Goal: Complete application form

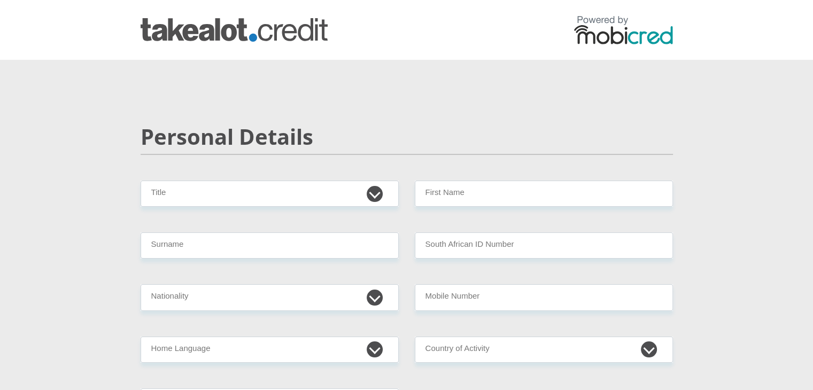
select select "Mr"
click at [141, 181] on select "Mr Ms Mrs Dr [PERSON_NAME]" at bounding box center [270, 194] width 258 height 26
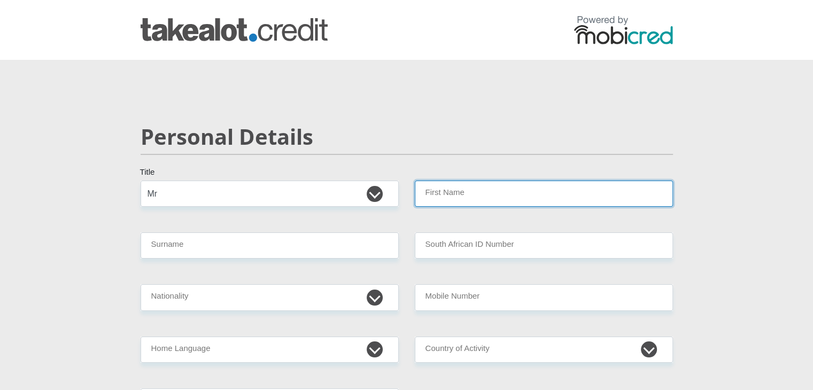
click at [458, 202] on input "First Name" at bounding box center [544, 194] width 258 height 26
type input "[PERSON_NAME]"
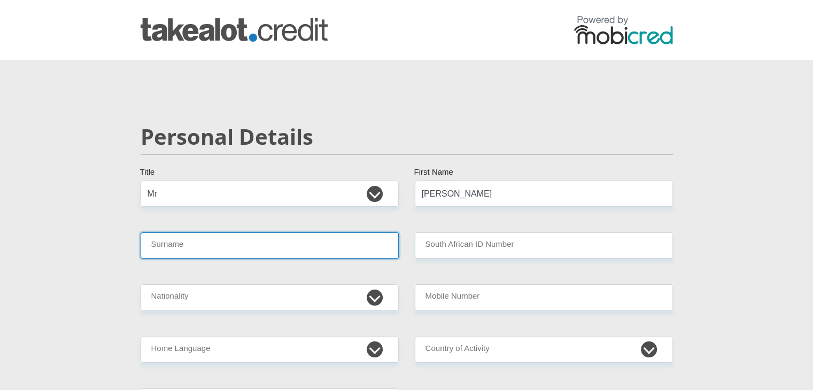
type input "[PERSON_NAME]"
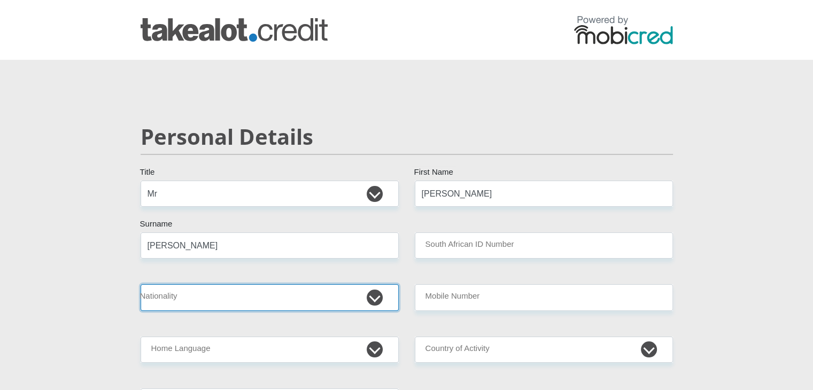
select select "ZAF"
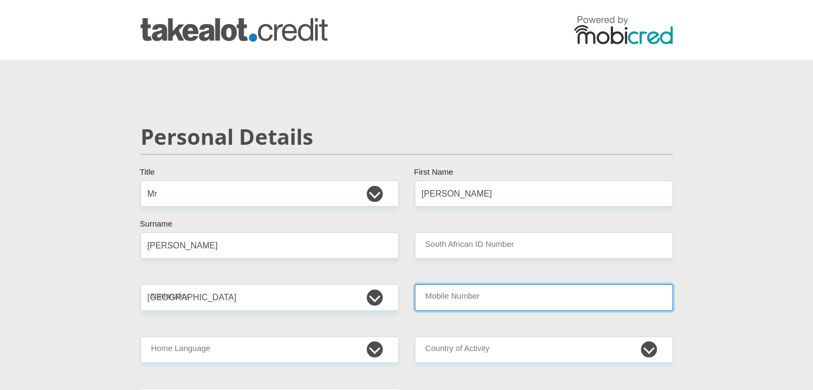
type input "0712899318"
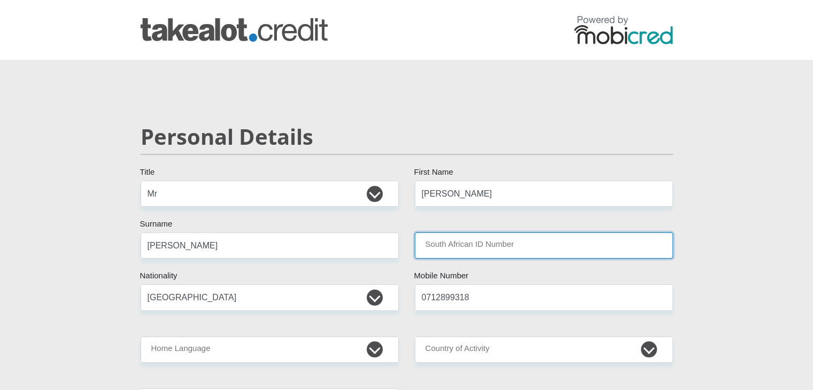
click at [499, 256] on input "South African ID Number" at bounding box center [544, 246] width 258 height 26
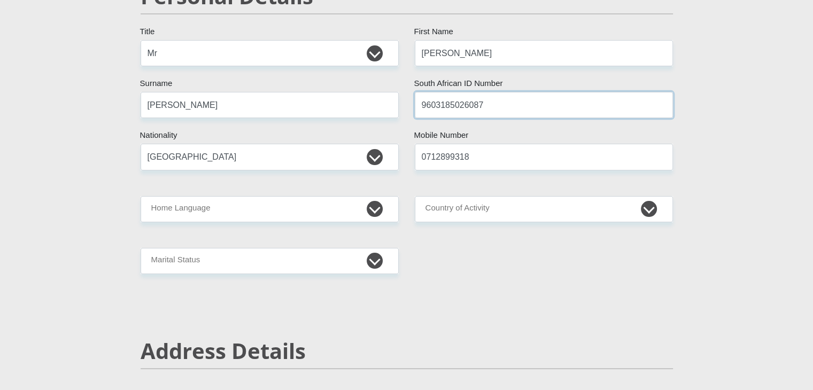
scroll to position [142, 0]
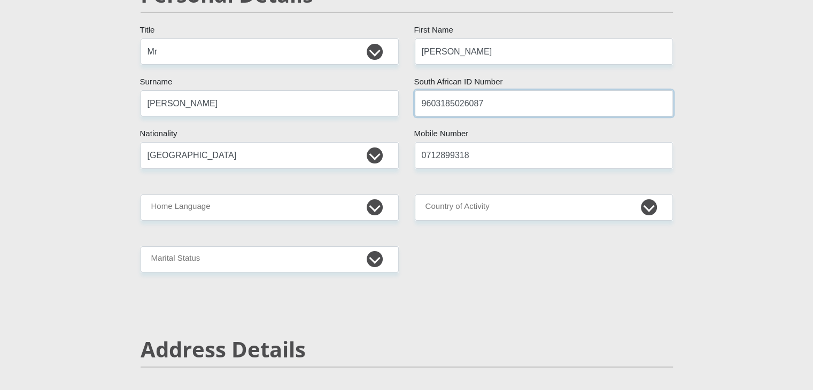
type input "9603185026087"
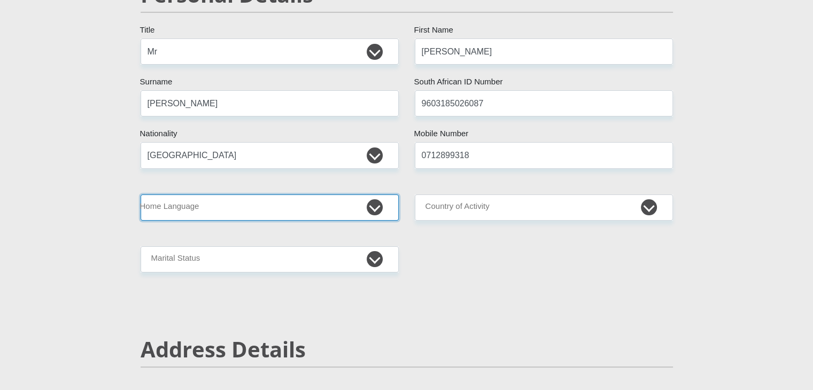
click at [255, 204] on select "Afrikaans English Sepedi South Ndebele Southern Sotho Swati Tsonga Tswana Venda…" at bounding box center [270, 208] width 258 height 26
select select "eng"
click at [141, 195] on select "Afrikaans English Sepedi South Ndebele Southern Sotho Swati Tsonga Tswana Venda…" at bounding box center [270, 208] width 258 height 26
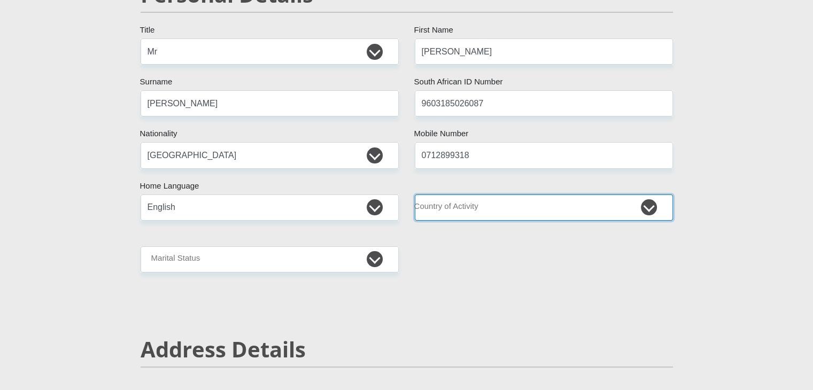
click at [481, 210] on select "[GEOGRAPHIC_DATA] [GEOGRAPHIC_DATA] [GEOGRAPHIC_DATA] [GEOGRAPHIC_DATA] [GEOGRA…" at bounding box center [544, 208] width 258 height 26
select select "ZAF"
click at [415, 195] on select "[GEOGRAPHIC_DATA] [GEOGRAPHIC_DATA] [GEOGRAPHIC_DATA] [GEOGRAPHIC_DATA] [GEOGRA…" at bounding box center [544, 208] width 258 height 26
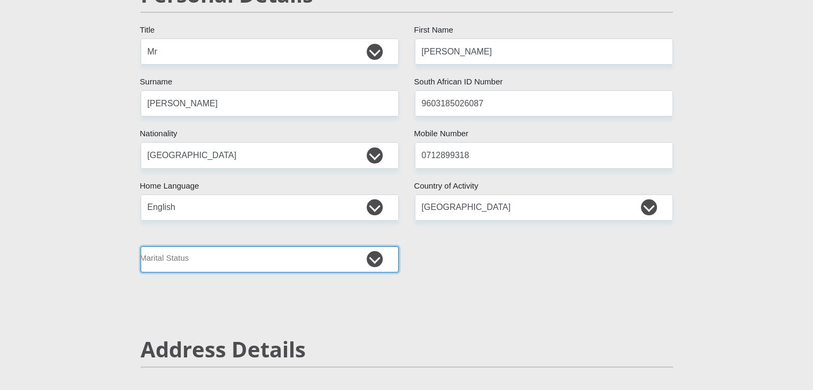
click at [220, 264] on select "Married ANC Single Divorced Widowed Married COP or Customary Law" at bounding box center [270, 260] width 258 height 26
select select "2"
click at [141, 247] on select "Married ANC Single Divorced Widowed Married COP or Customary Law" at bounding box center [270, 260] width 258 height 26
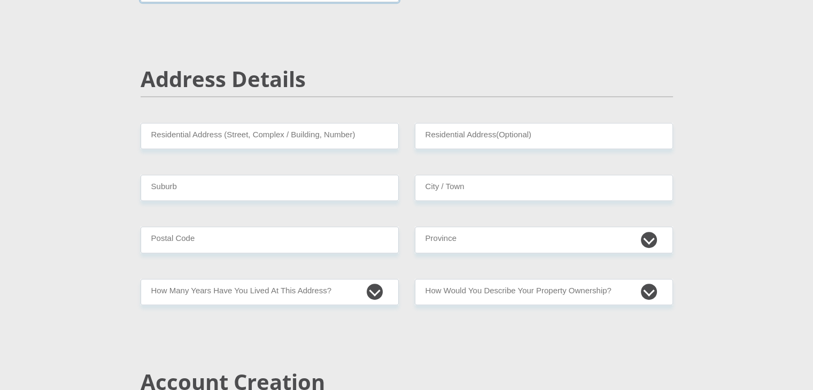
scroll to position [414, 0]
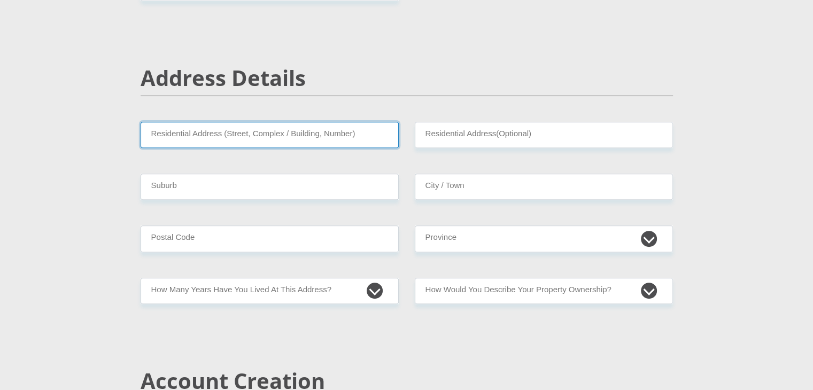
click at [239, 136] on input "Residential Address (Street, Complex / Building, Number)" at bounding box center [270, 135] width 258 height 26
type input "Hoffstraat"
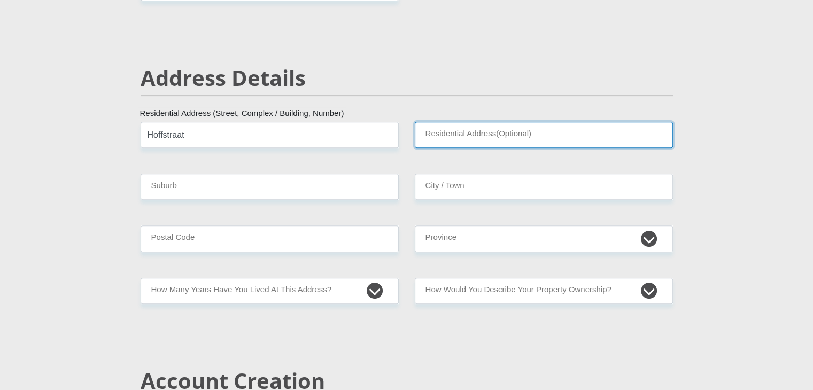
type input "[GEOGRAPHIC_DATA]"
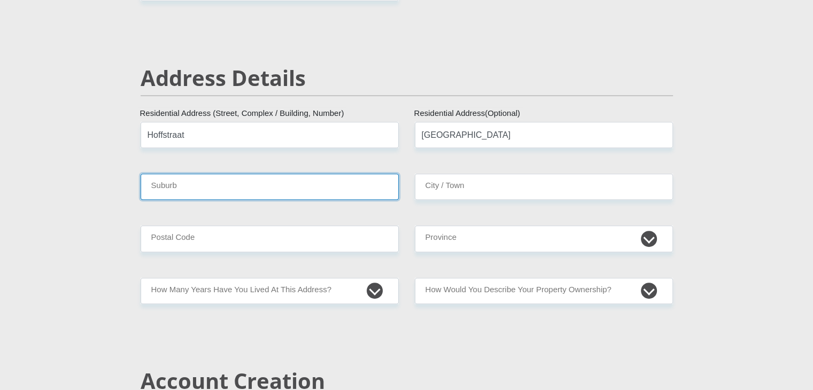
type input "[GEOGRAPHIC_DATA]"
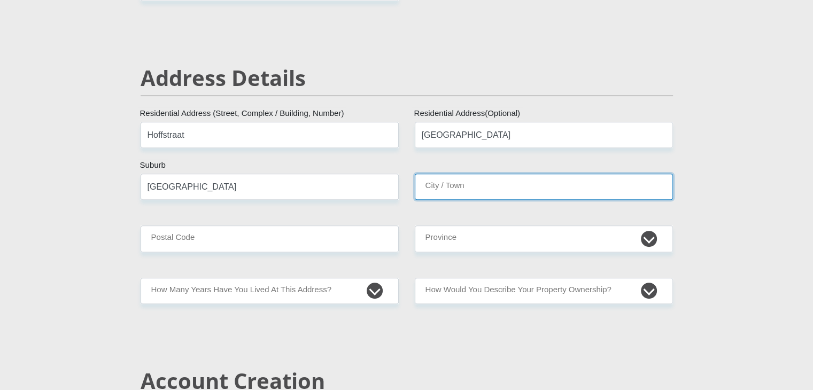
type input "[GEOGRAPHIC_DATA]"
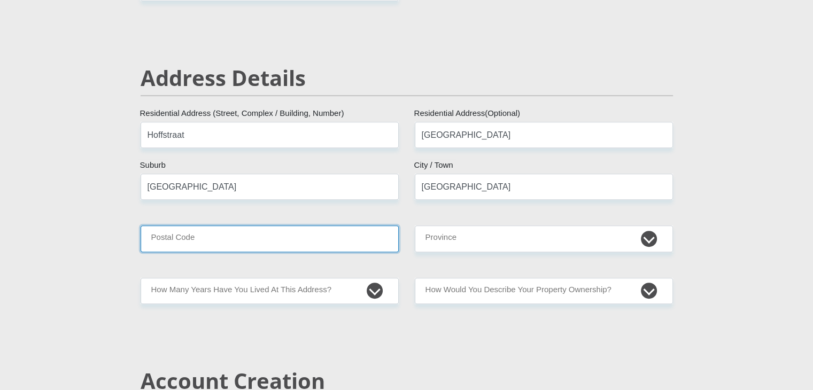
type input "7570"
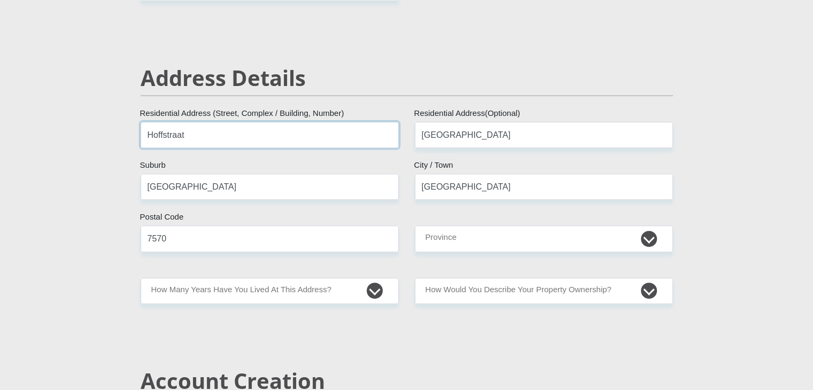
click at [147, 135] on input "Hoffstraat" at bounding box center [270, 135] width 258 height 26
type input "[STREET_ADDRESS][PERSON_NAME]"
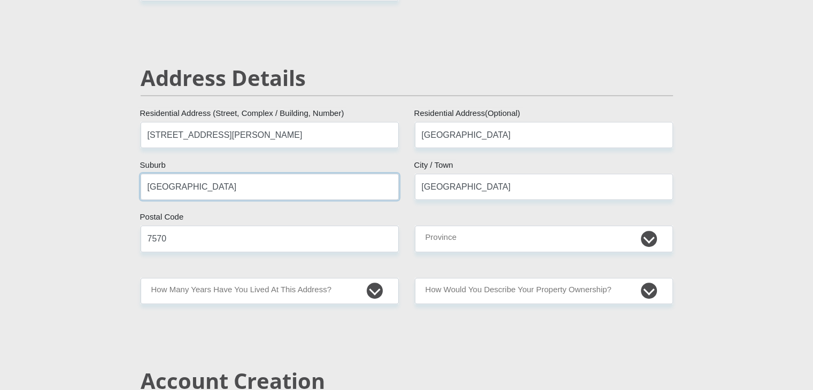
drag, startPoint x: 267, startPoint y: 199, endPoint x: 96, endPoint y: 164, distance: 174.6
type input "Kraaifontein"
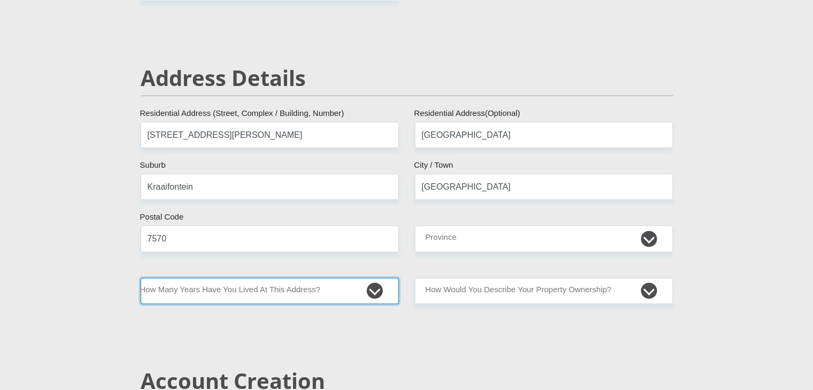
click at [276, 292] on select "less than 1 year 1-3 years 3-5 years 5+ years" at bounding box center [270, 291] width 258 height 26
select select "5"
click at [141, 278] on select "less than 1 year 1-3 years 3-5 years 5+ years" at bounding box center [270, 291] width 258 height 26
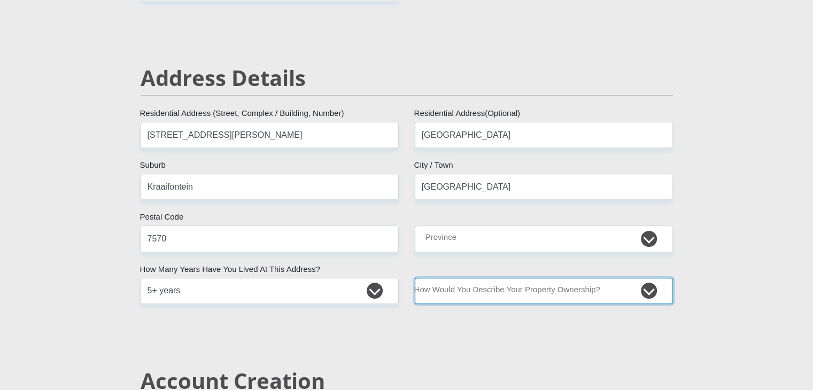
click at [475, 289] on select "Owned Rented Family Owned Company Dwelling" at bounding box center [544, 291] width 258 height 26
select select "parents"
click at [415, 278] on select "Owned Rented Family Owned Company Dwelling" at bounding box center [544, 291] width 258 height 26
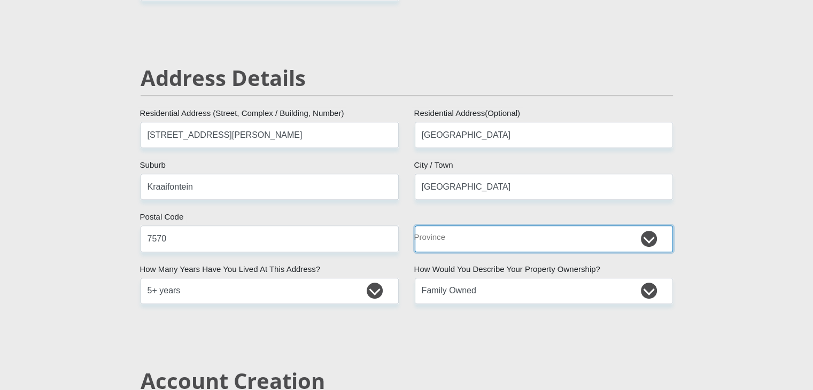
click at [456, 244] on select "Eastern Cape Free State [GEOGRAPHIC_DATA] [GEOGRAPHIC_DATA][DATE] [GEOGRAPHIC_D…" at bounding box center [544, 239] width 258 height 26
select select "Western Cape"
click at [415, 226] on select "Eastern Cape Free State [GEOGRAPHIC_DATA] [GEOGRAPHIC_DATA][DATE] [GEOGRAPHIC_D…" at bounding box center [544, 239] width 258 height 26
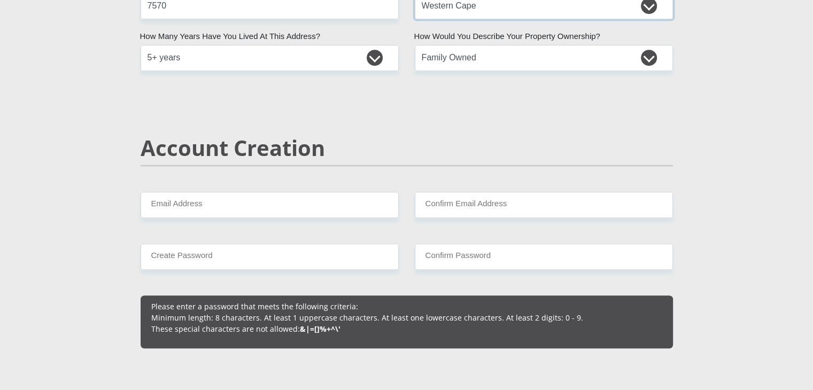
scroll to position [690, 0]
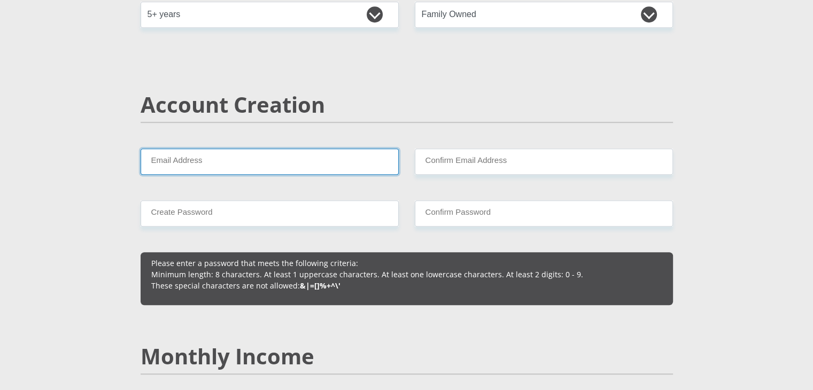
click at [197, 163] on input "Email Address" at bounding box center [270, 162] width 258 height 26
type input "[EMAIL_ADDRESS][DOMAIN_NAME]"
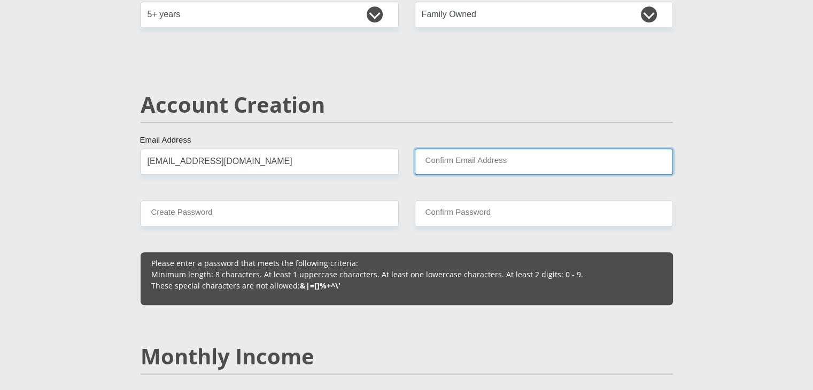
type input "[EMAIL_ADDRESS][DOMAIN_NAME]"
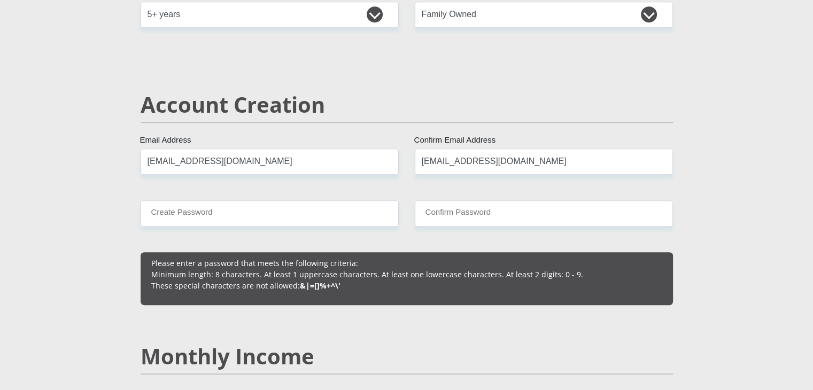
type input "[PERSON_NAME]"
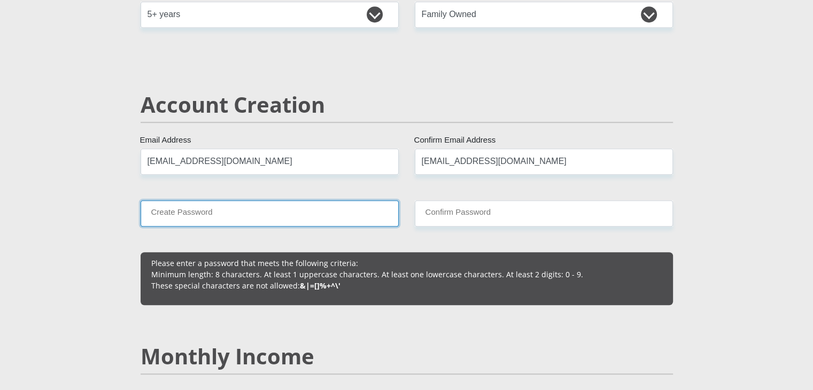
click at [222, 219] on input "Create Password" at bounding box center [270, 214] width 258 height 26
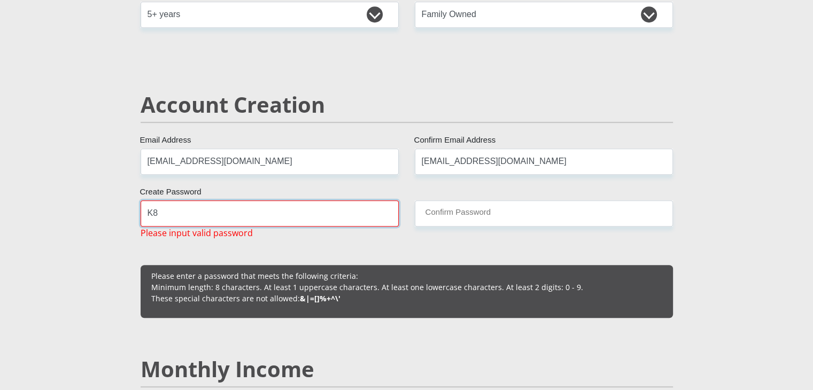
type input "K"
type input "k"
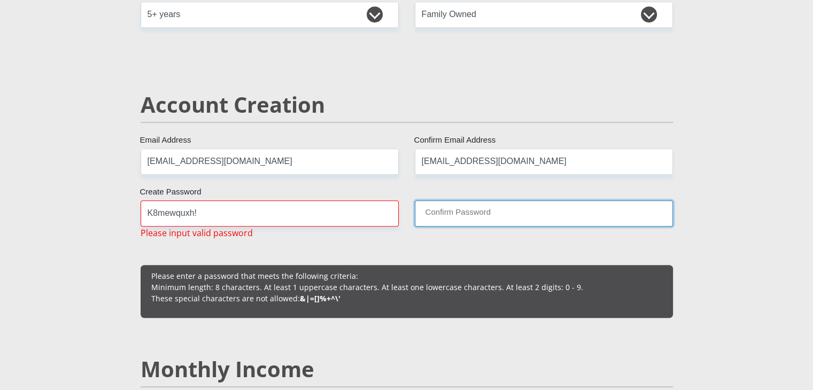
click at [494, 219] on input "Confirm Password" at bounding box center [544, 214] width 258 height 26
click at [460, 213] on input "Confirm Password" at bounding box center [544, 214] width 258 height 26
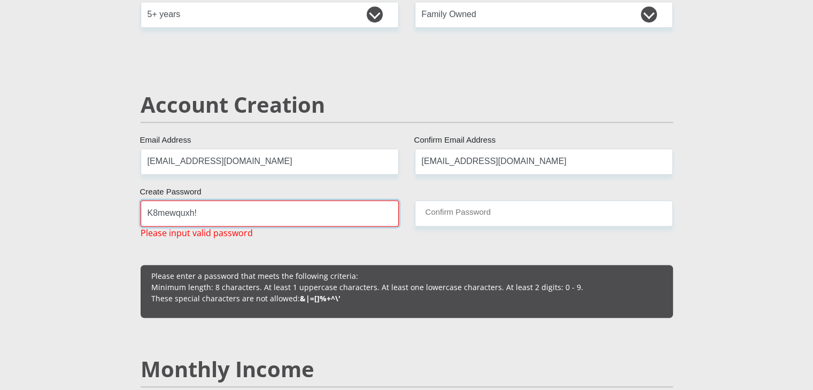
click at [294, 219] on input "K8mewquxh!" at bounding box center [270, 214] width 258 height 26
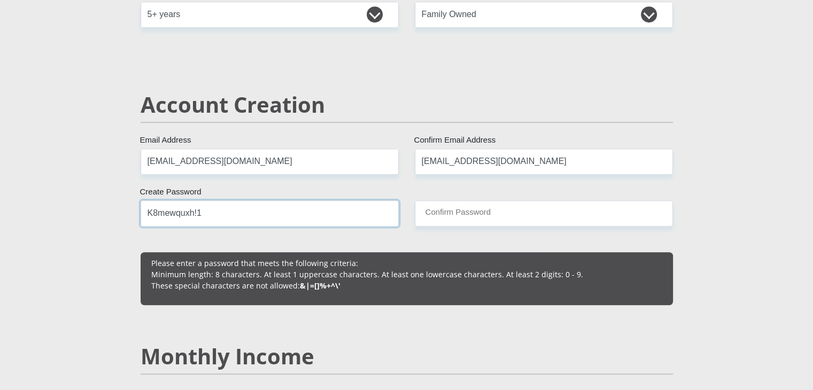
type input "K8mewquxh!1"
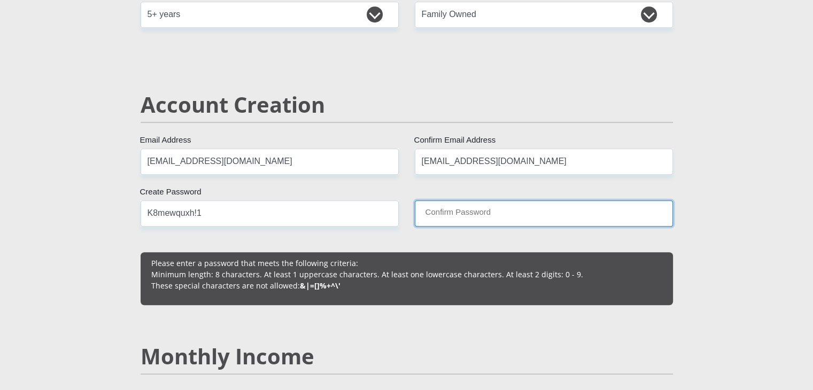
click at [483, 210] on input "Confirm Password" at bounding box center [544, 214] width 258 height 26
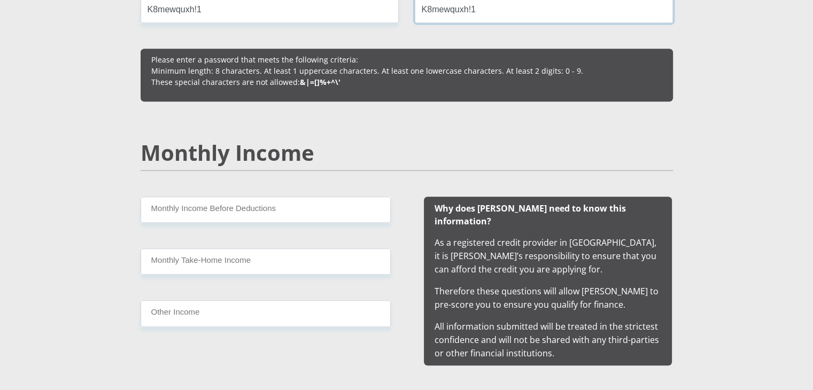
scroll to position [896, 0]
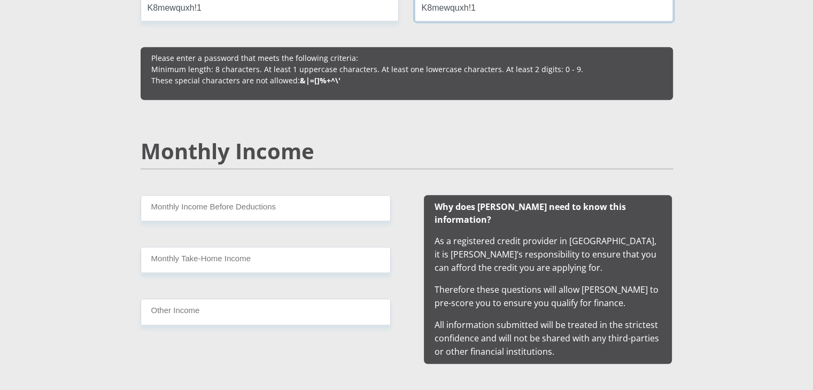
type input "K8mewquxh!1"
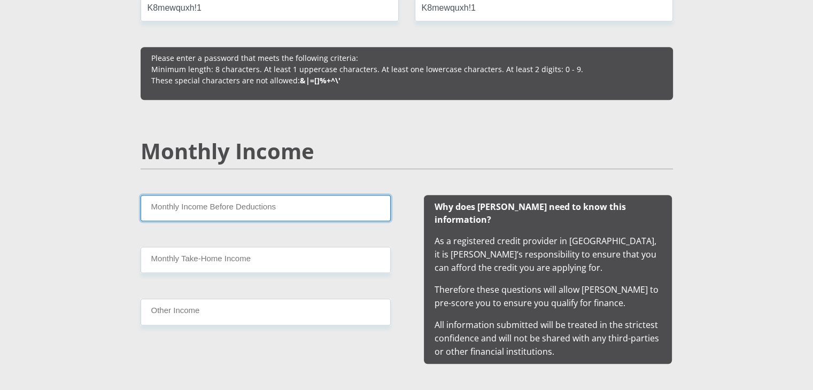
click at [171, 205] on input "Monthly Income Before Deductions" at bounding box center [266, 208] width 250 height 26
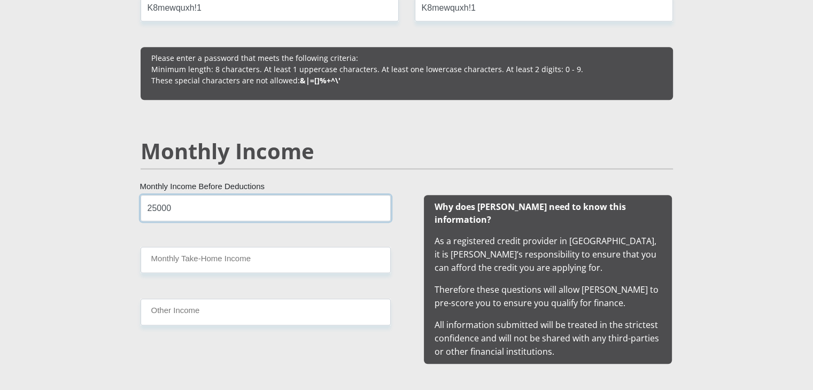
type input "25000"
type input "19500"
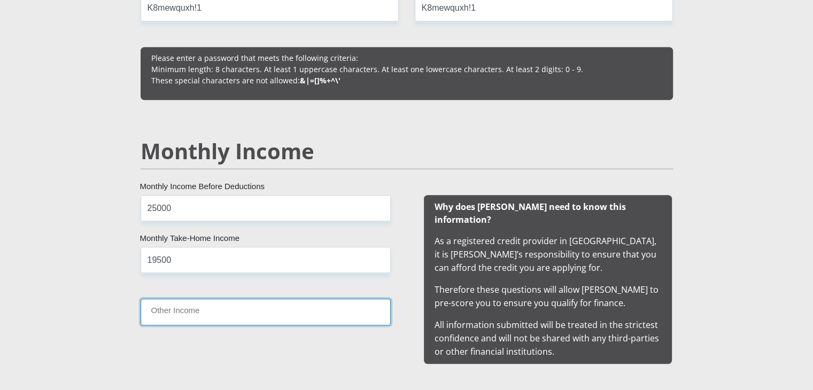
click at [180, 305] on input "Other Income" at bounding box center [266, 312] width 250 height 26
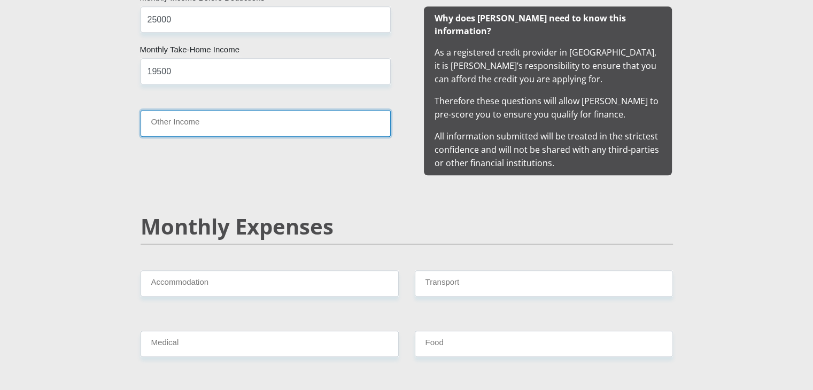
scroll to position [1087, 0]
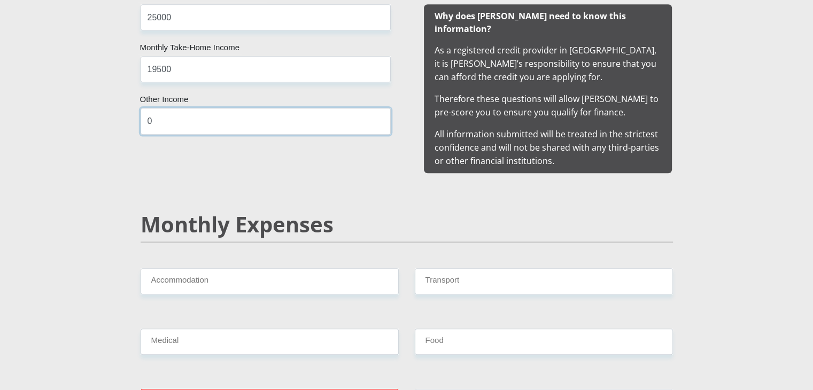
type input "0"
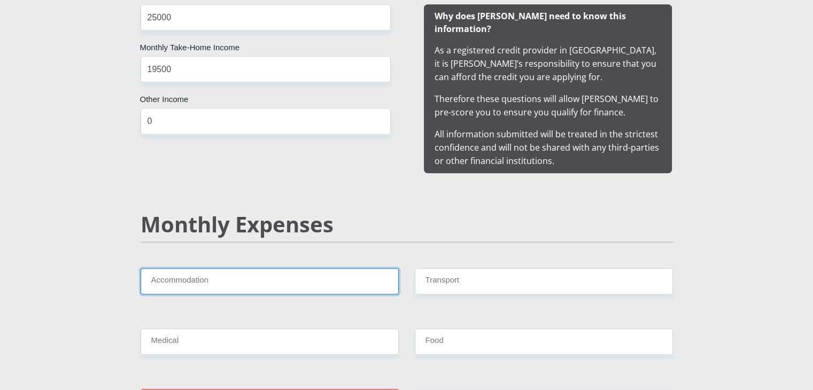
click at [183, 268] on input "Accommodation" at bounding box center [270, 281] width 258 height 26
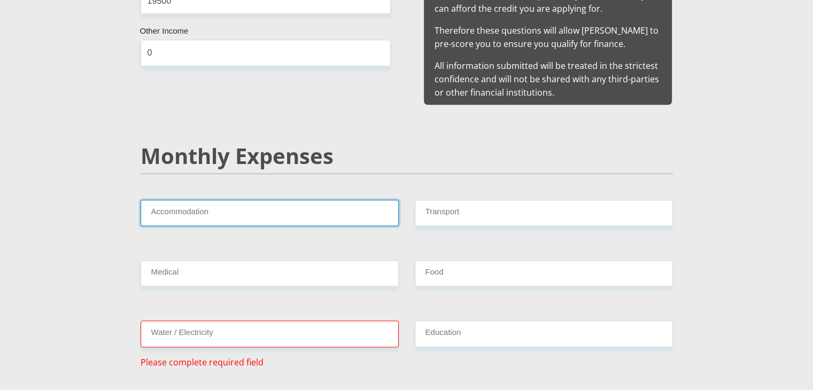
scroll to position [1156, 0]
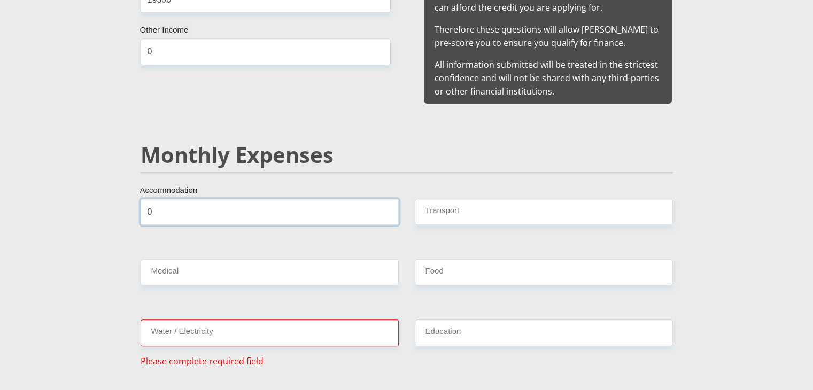
type input "0"
type input "2000"
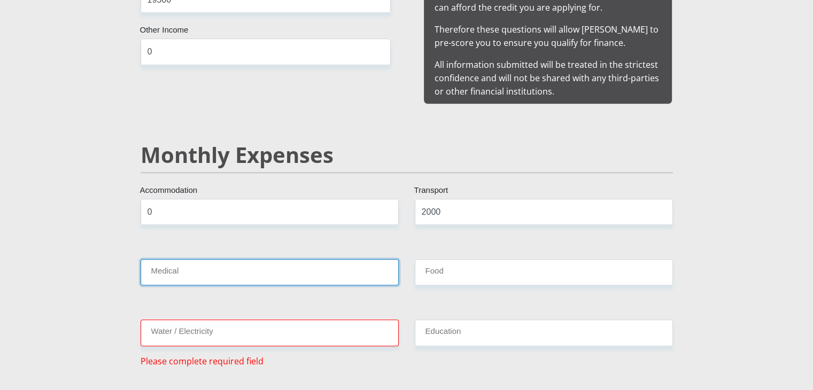
click at [174, 259] on input "Medical" at bounding box center [270, 272] width 258 height 26
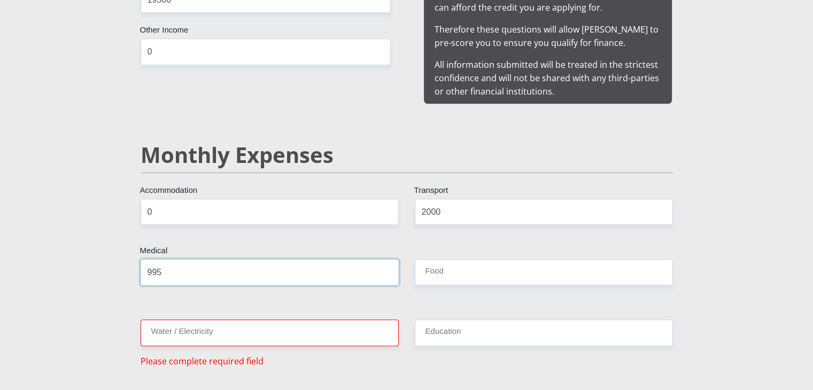
type input "995"
type input "1500"
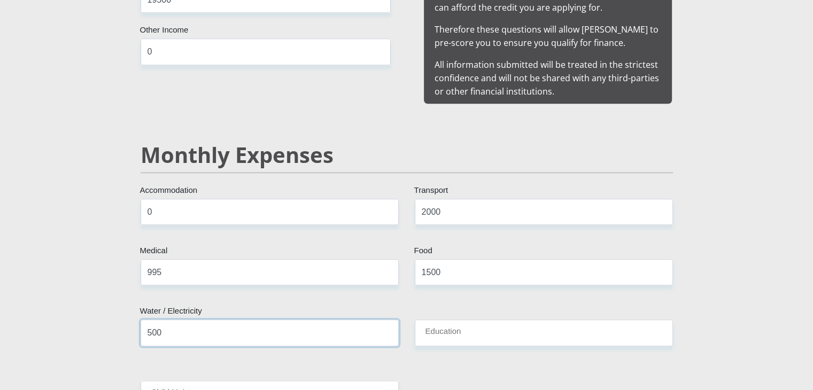
type input "500"
type input "0"
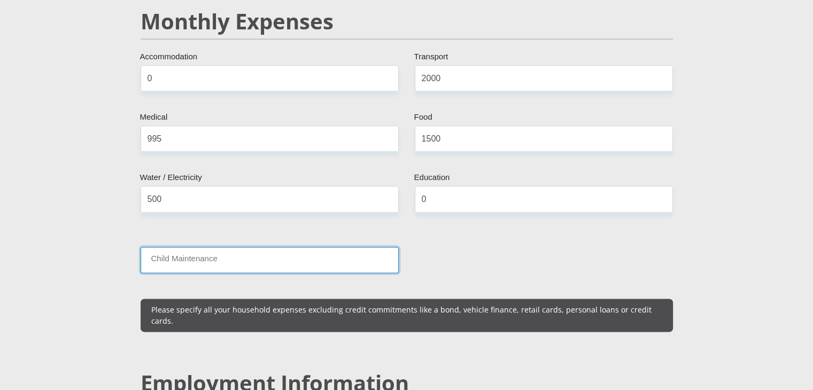
scroll to position [1294, 0]
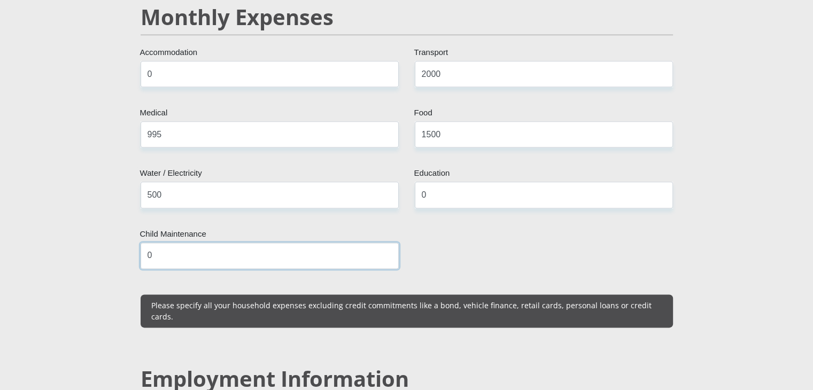
type input "0"
drag, startPoint x: 189, startPoint y: 188, endPoint x: 116, endPoint y: 182, distance: 73.6
type input "0"
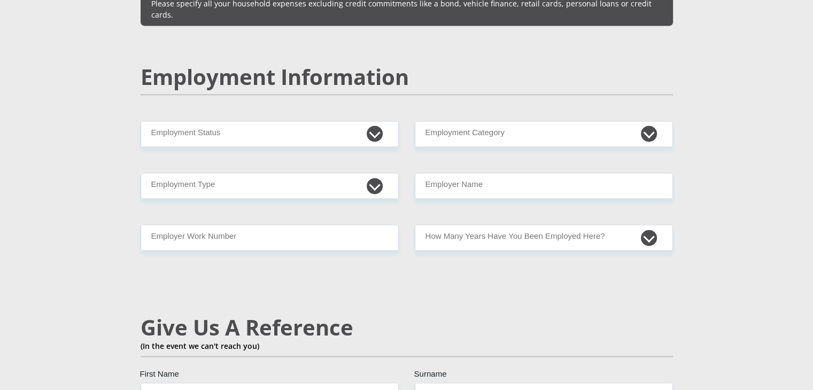
scroll to position [1598, 0]
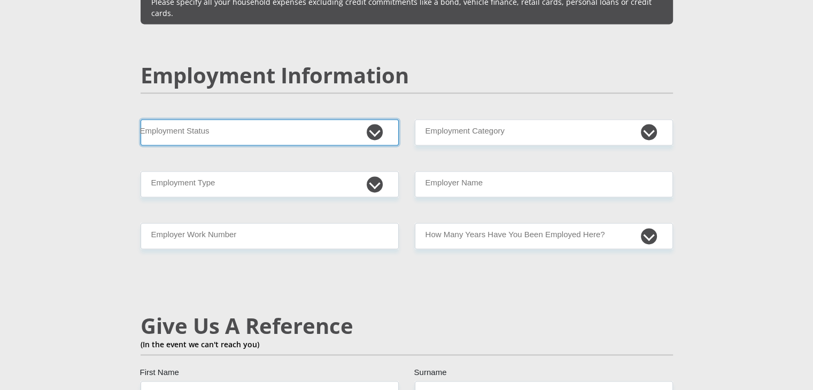
click at [280, 119] on select "Permanent/Full-time Part-time/Casual [DEMOGRAPHIC_DATA] Worker Self-Employed Ho…" at bounding box center [270, 132] width 258 height 26
select select "1"
click at [141, 119] on select "Permanent/Full-time Part-time/Casual [DEMOGRAPHIC_DATA] Worker Self-Employed Ho…" at bounding box center [270, 132] width 258 height 26
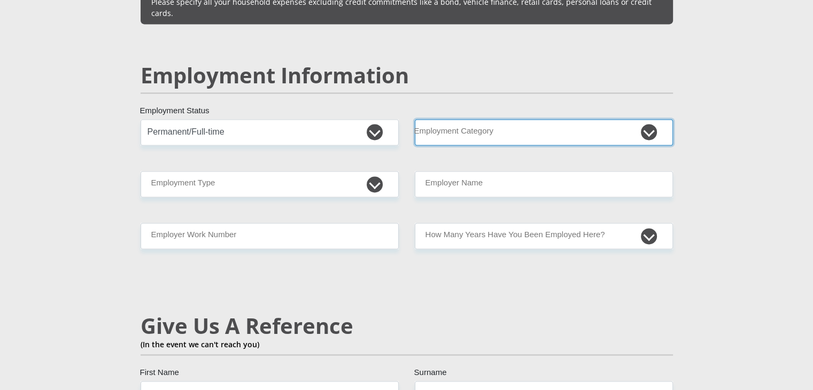
click at [521, 119] on select "AGRICULTURE ALCOHOL & TOBACCO CONSTRUCTION MATERIALS METALLURGY EQUIPMENT FOR R…" at bounding box center [544, 132] width 258 height 26
click at [415, 119] on select "AGRICULTURE ALCOHOL & TOBACCO CONSTRUCTION MATERIALS METALLURGY EQUIPMENT FOR R…" at bounding box center [544, 132] width 258 height 26
click at [526, 119] on select "AGRICULTURE ALCOHOL & TOBACCO CONSTRUCTION MATERIALS METALLURGY EQUIPMENT FOR R…" at bounding box center [544, 132] width 258 height 26
select select "75"
click at [415, 119] on select "AGRICULTURE ALCOHOL & TOBACCO CONSTRUCTION MATERIALS METALLURGY EQUIPMENT FOR R…" at bounding box center [544, 132] width 258 height 26
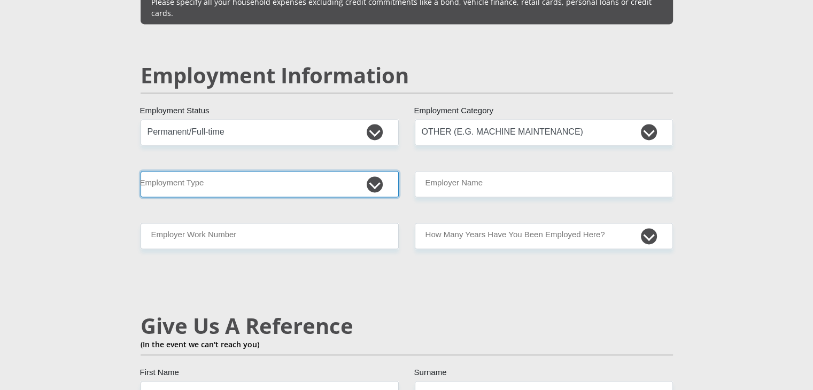
click at [337, 171] on select "College/Lecturer Craft Seller Creative Driver Executive Farmer Forces - Non Com…" at bounding box center [270, 184] width 258 height 26
select select "Production/Manufacturing"
click at [141, 171] on select "College/Lecturer Craft Seller Creative Driver Executive Farmer Forces - Non Com…" at bounding box center [270, 184] width 258 height 26
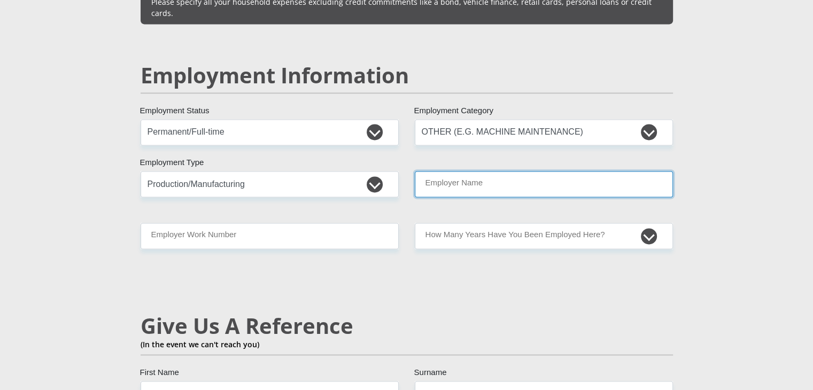
click at [469, 171] on input "Employer Name" at bounding box center [544, 184] width 258 height 26
type input "w"
type input "WSSA"
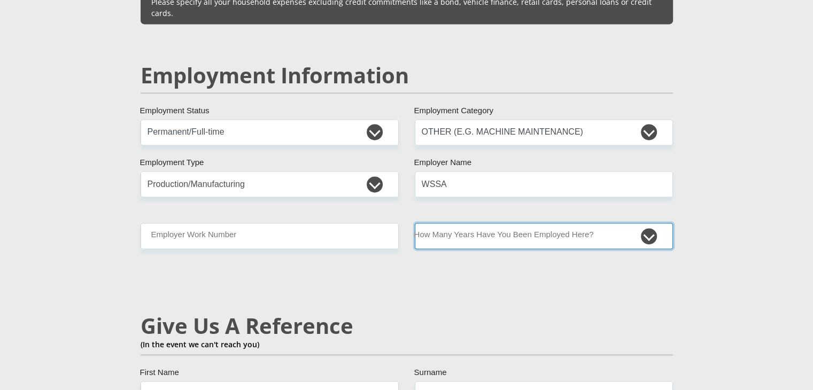
click at [541, 223] on select "less than 1 year 1-3 years 3-5 years 5+ years" at bounding box center [544, 236] width 258 height 26
select select "24"
click at [415, 223] on select "less than 1 year 1-3 years 3-5 years 5+ years" at bounding box center [544, 236] width 258 height 26
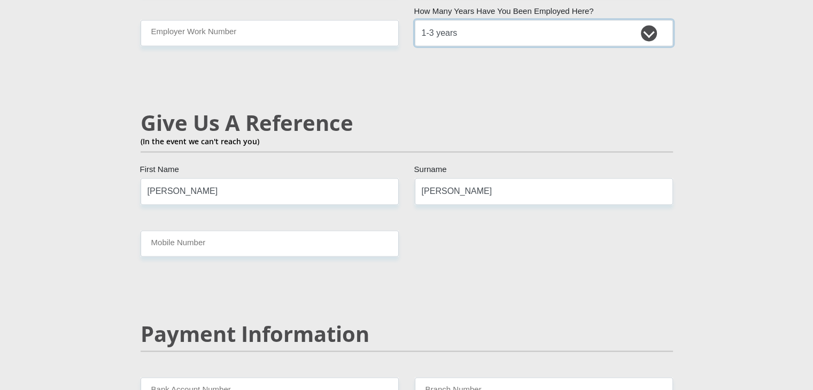
scroll to position [1809, 0]
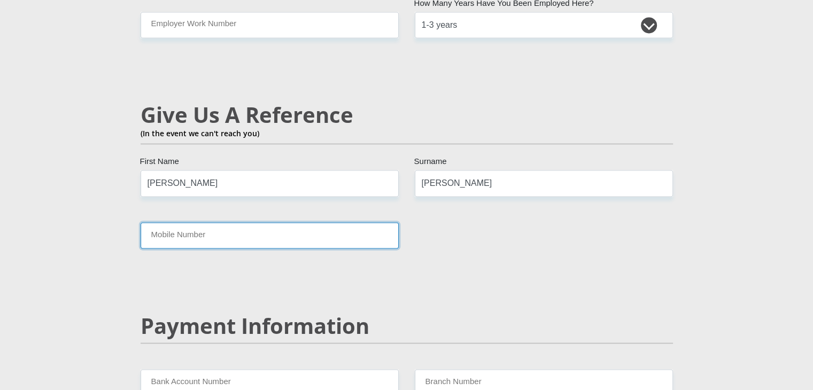
click at [226, 222] on input "Mobile Number" at bounding box center [270, 235] width 258 height 26
type input "0712899318"
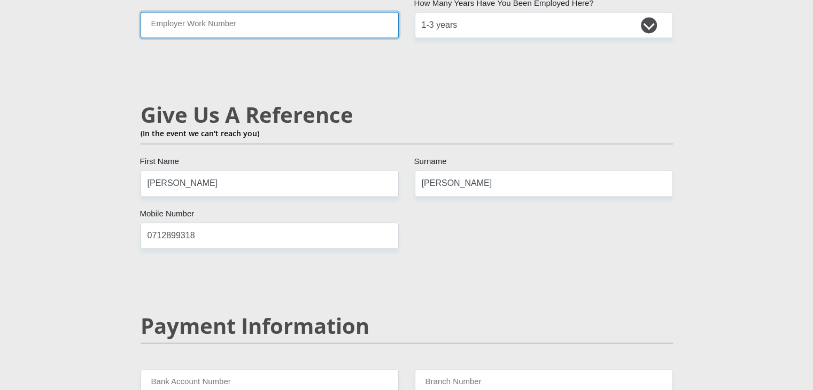
type input "0712899318"
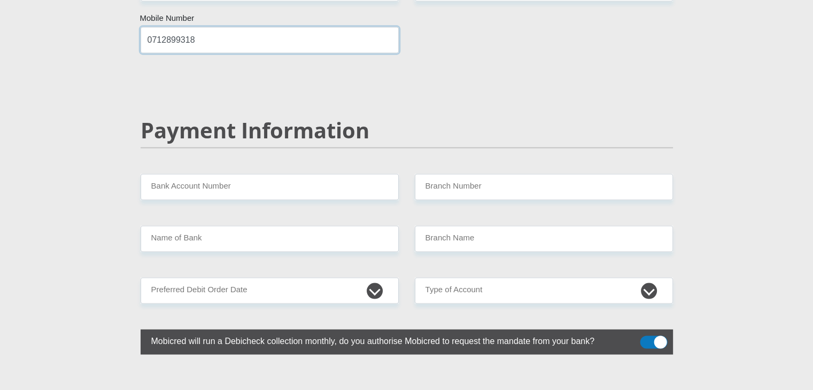
scroll to position [2013, 0]
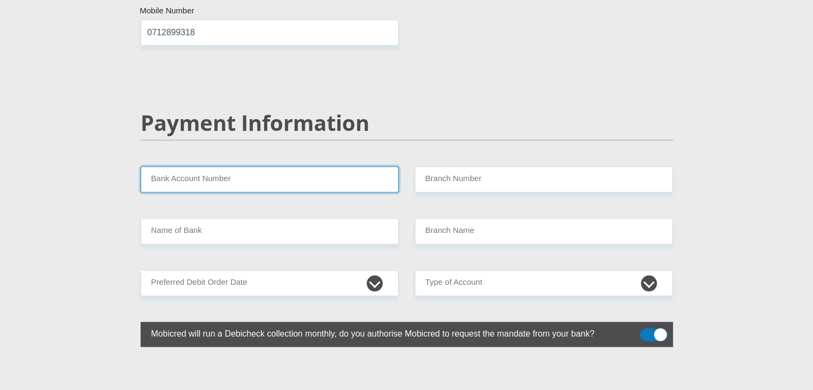
click at [300, 166] on input "Bank Account Number" at bounding box center [270, 179] width 258 height 26
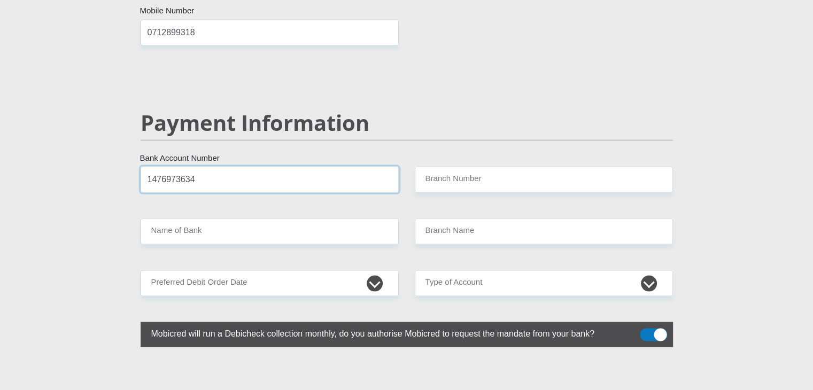
type input "1476973634"
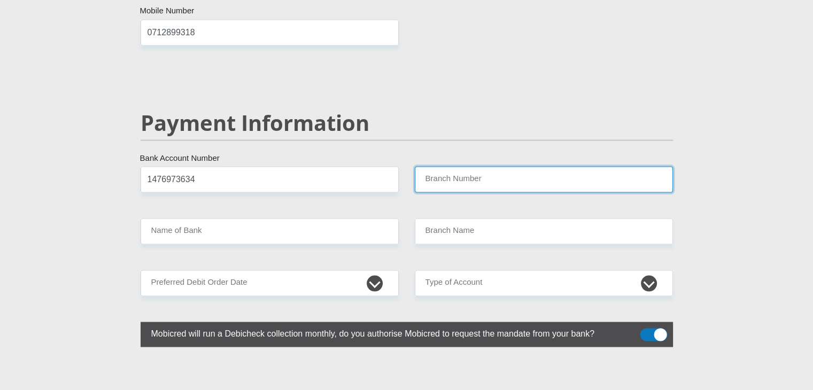
click at [501, 166] on input "Branch Number" at bounding box center [544, 179] width 258 height 26
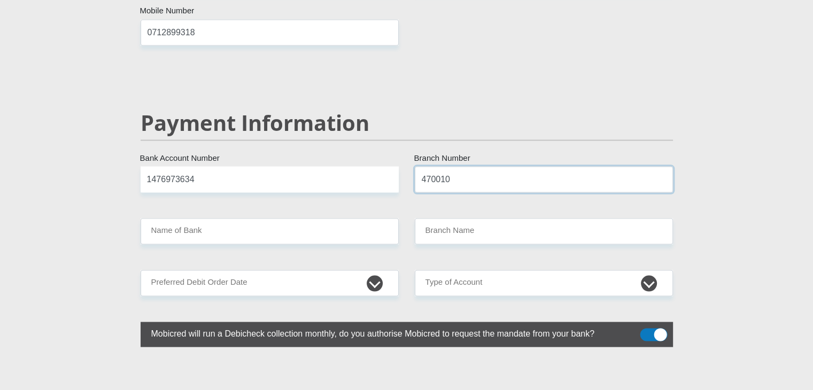
type input "470010"
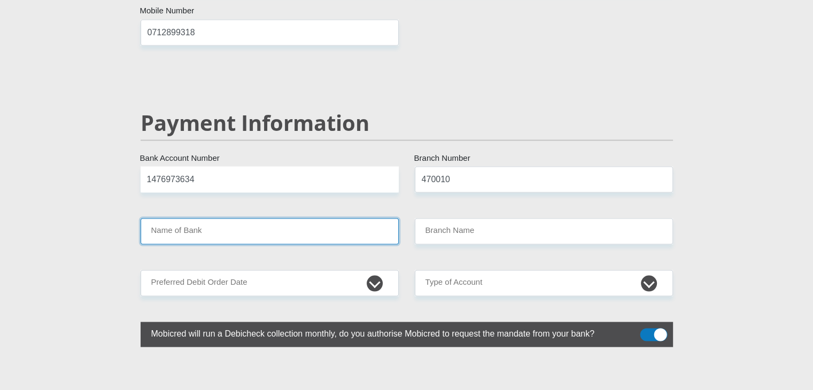
click at [360, 218] on input "Name of Bank" at bounding box center [270, 231] width 258 height 26
type input "CAPITEC BANK LIMITED"
type input "CAPITEC BANK CPC"
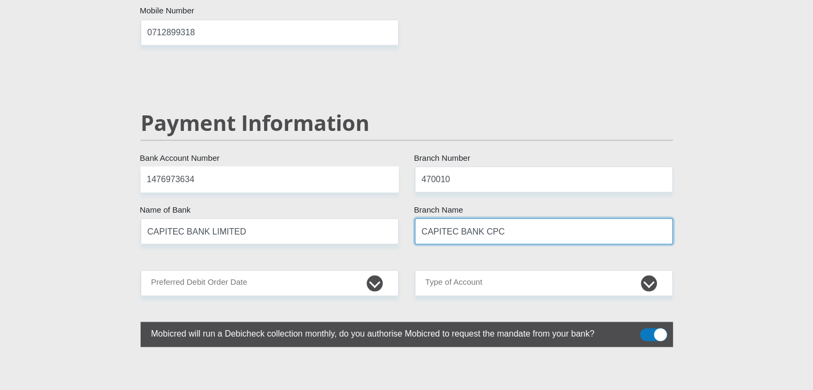
click at [483, 218] on input "CAPITEC BANK CPC" at bounding box center [544, 231] width 258 height 26
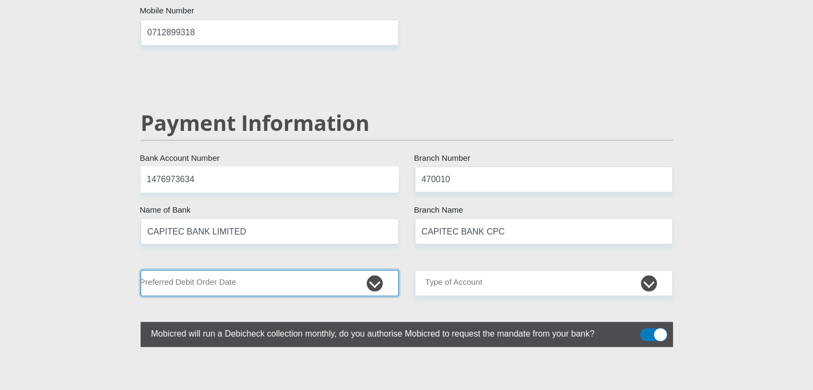
click at [259, 270] on select "1st 2nd 3rd 4th 5th 7th 18th 19th 20th 21st 22nd 23rd 24th 25th 26th 27th 28th …" at bounding box center [270, 283] width 258 height 26
select select "26"
click at [141, 270] on select "1st 2nd 3rd 4th 5th 7th 18th 19th 20th 21st 22nd 23rd 24th 25th 26th 27th 28th …" at bounding box center [270, 283] width 258 height 26
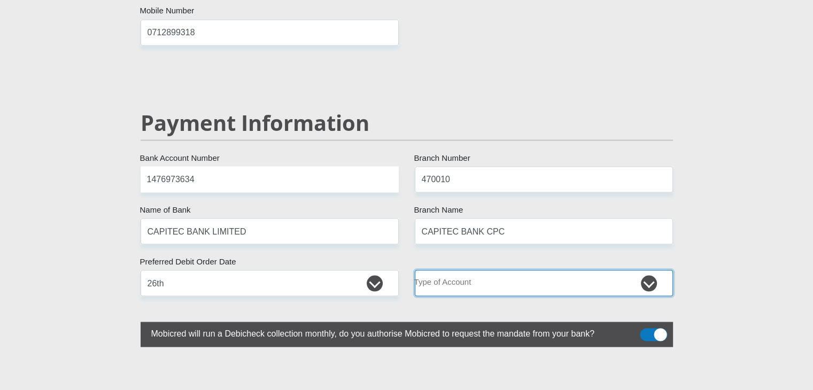
click at [442, 270] on select "Cheque Savings" at bounding box center [544, 283] width 258 height 26
select select "SAV"
click at [415, 270] on select "Cheque Savings" at bounding box center [544, 283] width 258 height 26
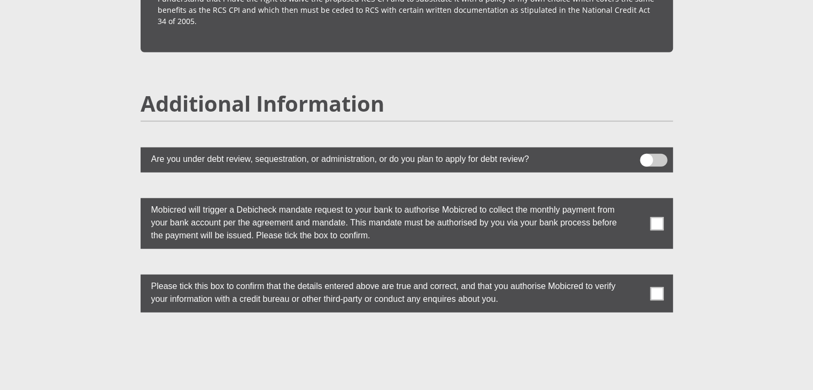
scroll to position [2852, 0]
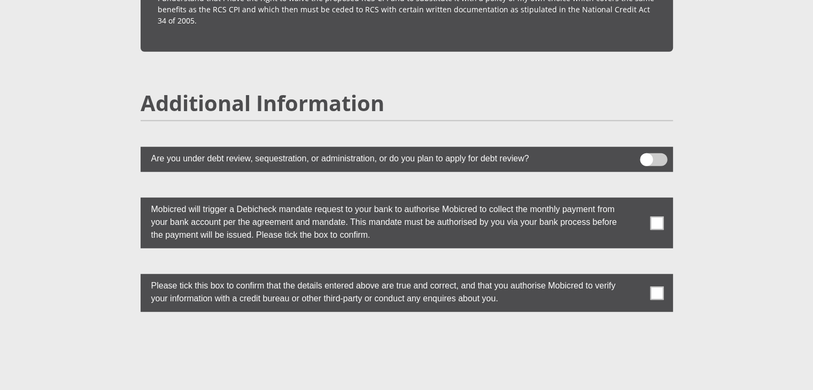
click at [652, 217] on span at bounding box center [656, 223] width 13 height 13
click at [636, 201] on input "checkbox" at bounding box center [636, 201] width 0 height 0
click at [656, 287] on span at bounding box center [656, 293] width 13 height 13
click at [636, 277] on input "checkbox" at bounding box center [636, 277] width 0 height 0
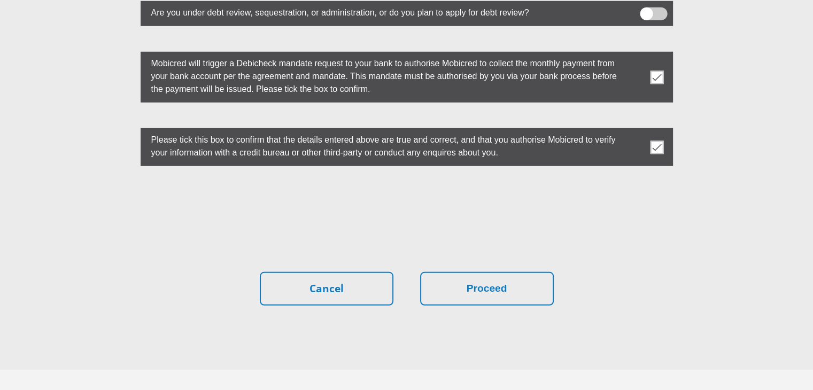
scroll to position [3012, 0]
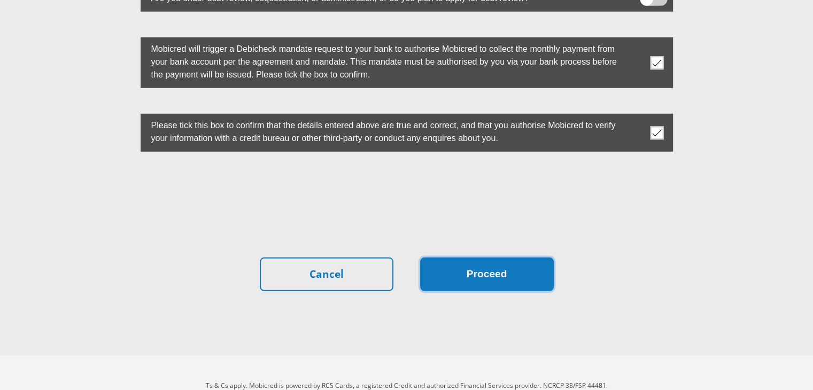
click at [484, 258] on button "Proceed" at bounding box center [487, 275] width 134 height 34
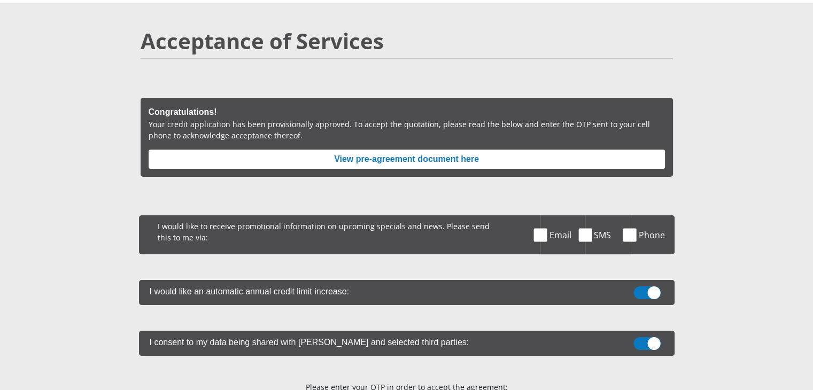
scroll to position [64, 0]
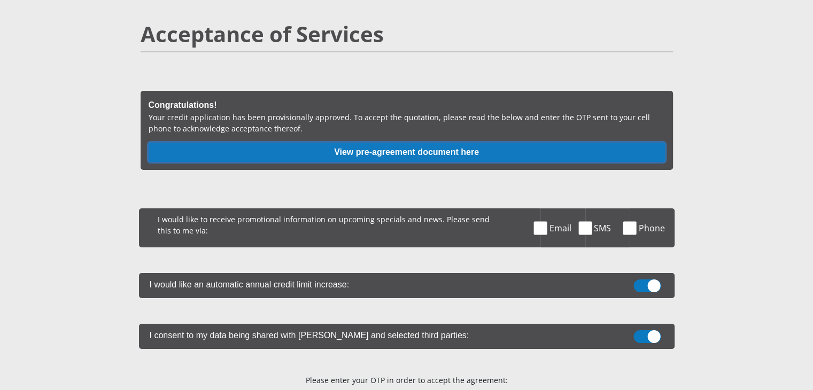
click at [317, 156] on button "View pre-agreement document here" at bounding box center [407, 152] width 517 height 19
